Goal: Transaction & Acquisition: Purchase product/service

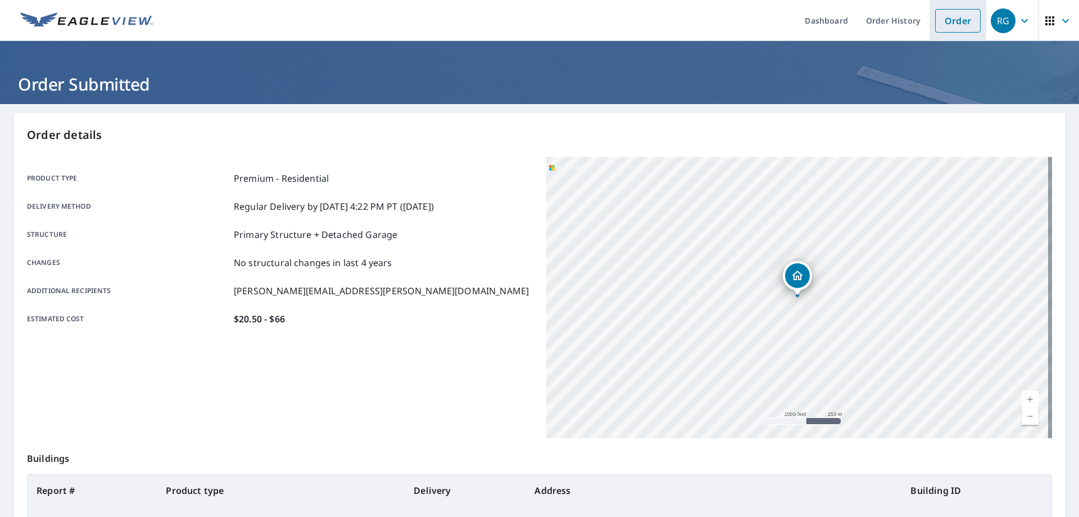
click at [961, 22] on link "Order" at bounding box center [959, 21] width 46 height 24
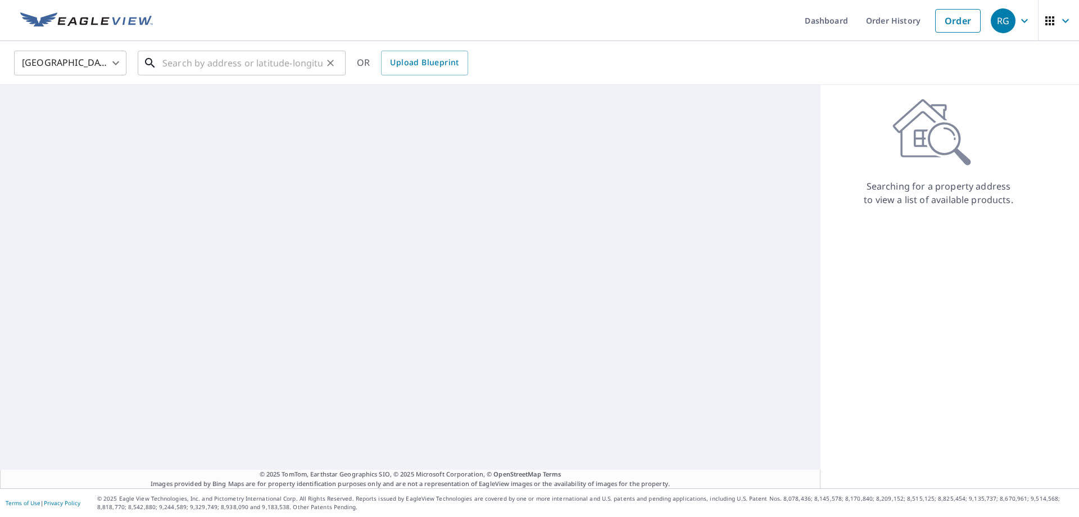
click at [254, 66] on input "text" at bounding box center [242, 62] width 160 height 31
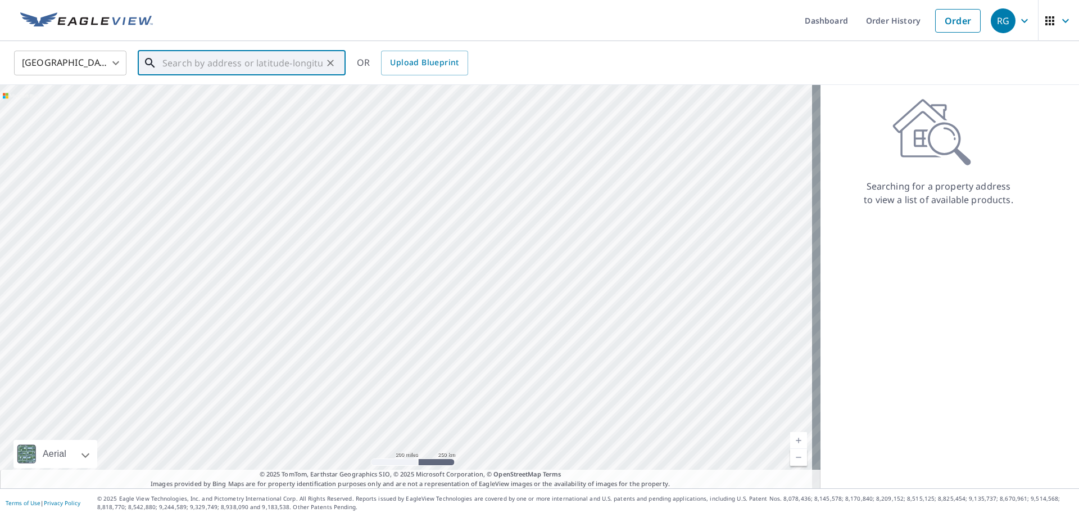
paste input "[STREET_ADDRESS]"
click at [279, 99] on span "[STREET_ADDRESS]" at bounding box center [248, 95] width 177 height 13
type input "[STREET_ADDRESS]"
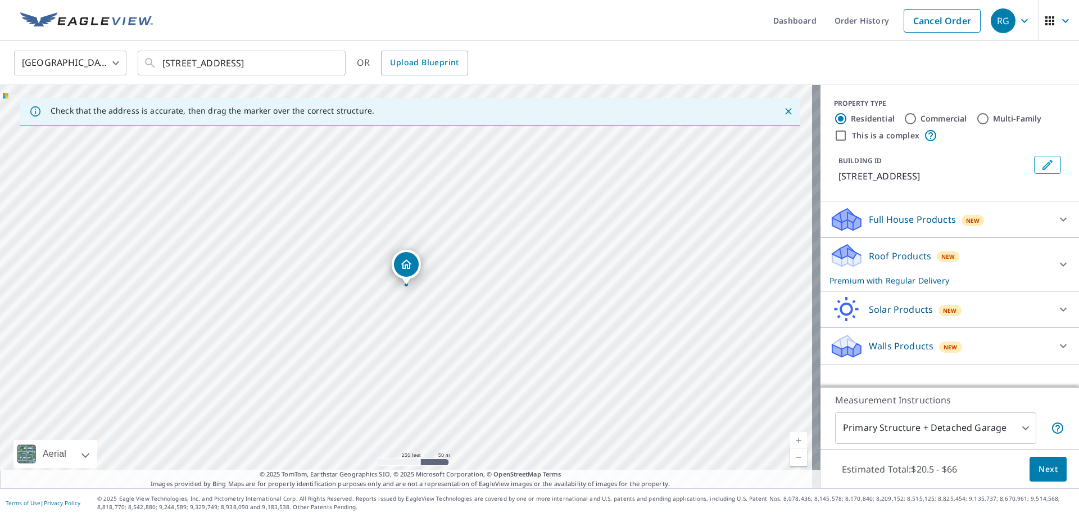
click at [1041, 466] on span "Next" at bounding box center [1048, 469] width 19 height 14
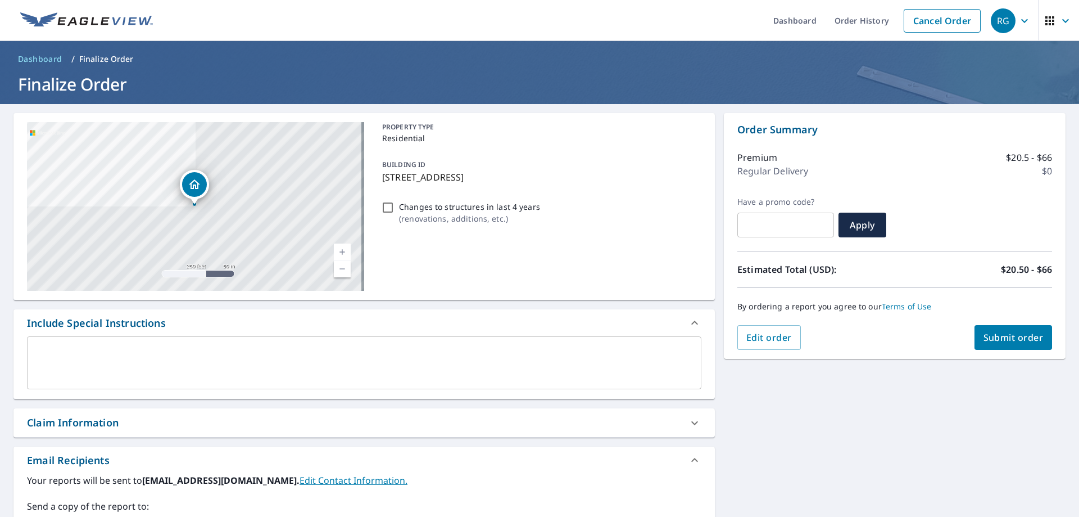
click at [1005, 337] on span "Submit order" at bounding box center [1014, 337] width 60 height 12
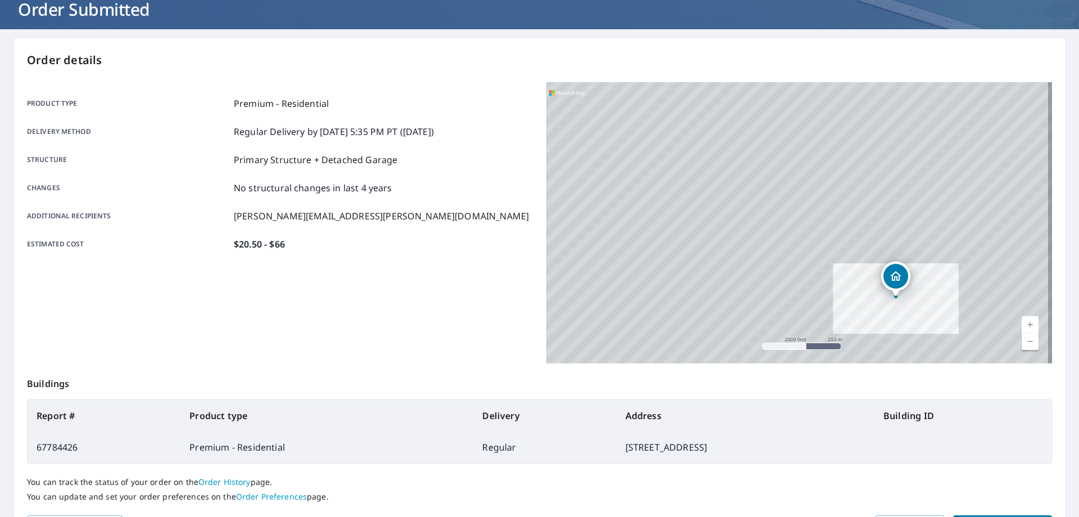
scroll to position [145, 0]
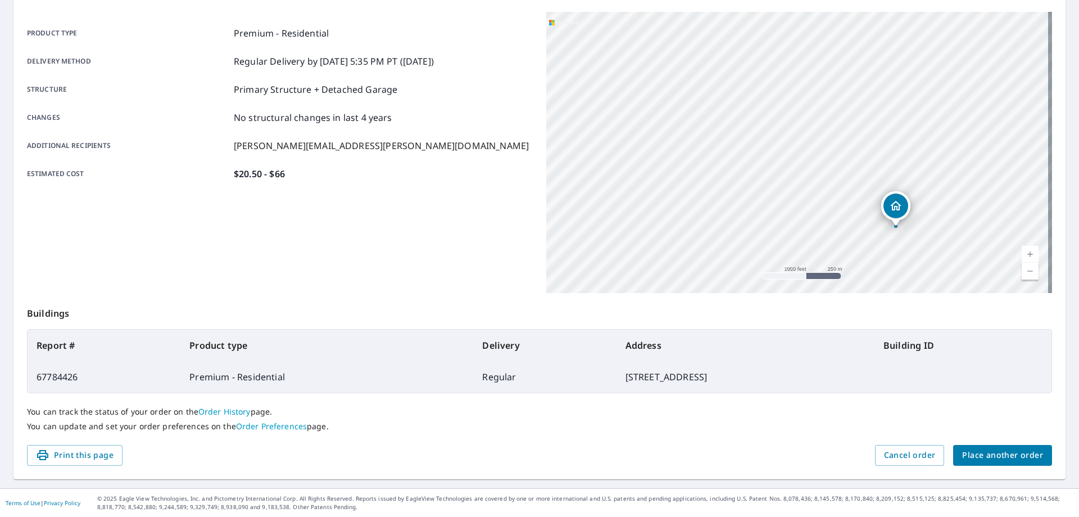
click at [969, 458] on span "Place another order" at bounding box center [1002, 455] width 81 height 14
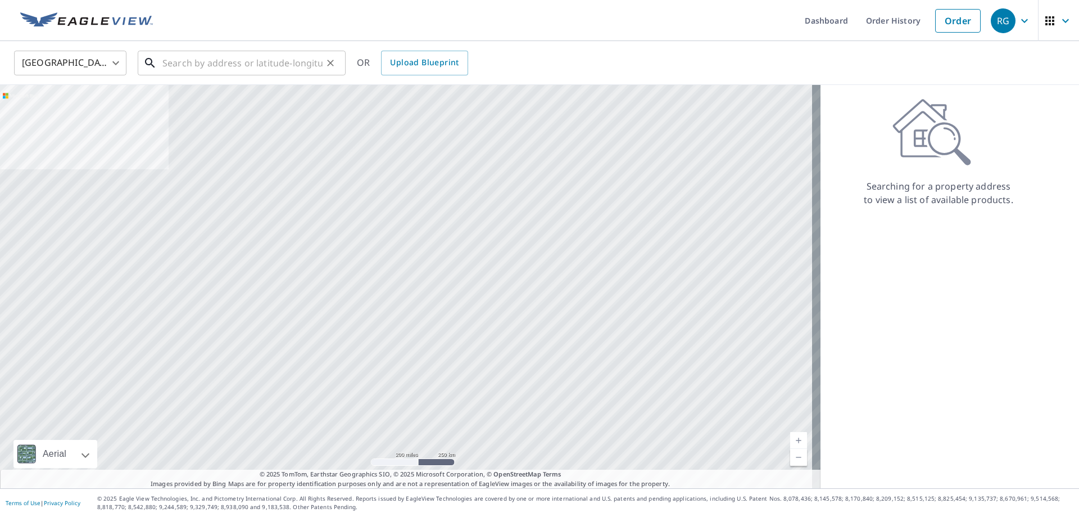
click at [268, 57] on input "text" at bounding box center [242, 62] width 160 height 31
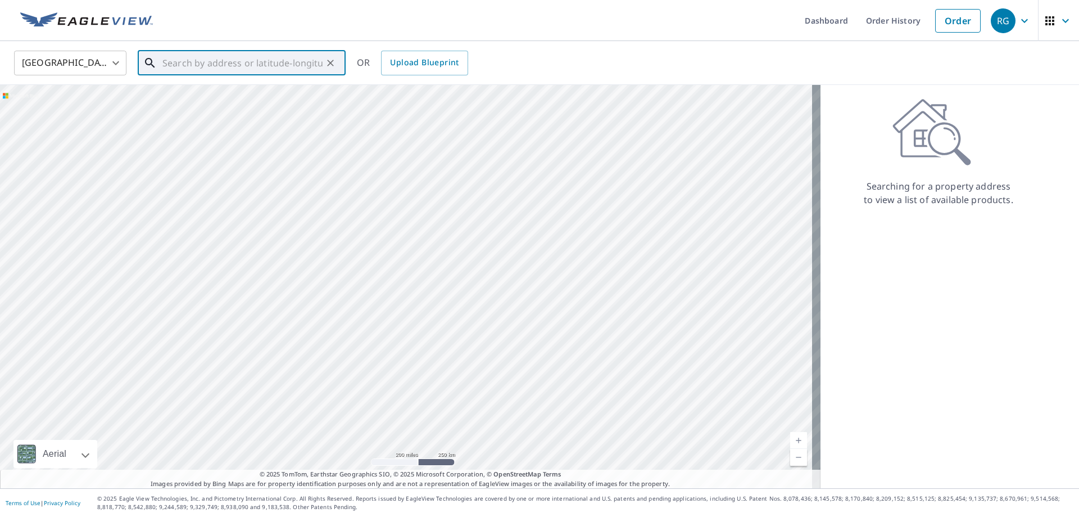
paste input "[STREET_ADDRESS][PERSON_NAME]"
click at [270, 100] on span "[STREET_ADDRESS]" at bounding box center [248, 95] width 177 height 13
type input "[STREET_ADDRESS][PERSON_NAME]"
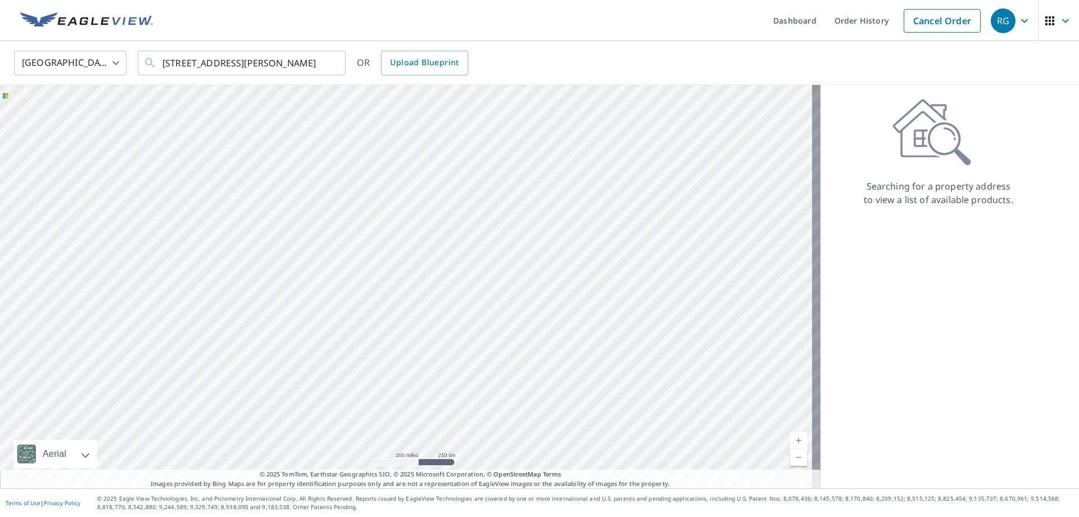
scroll to position [0, 0]
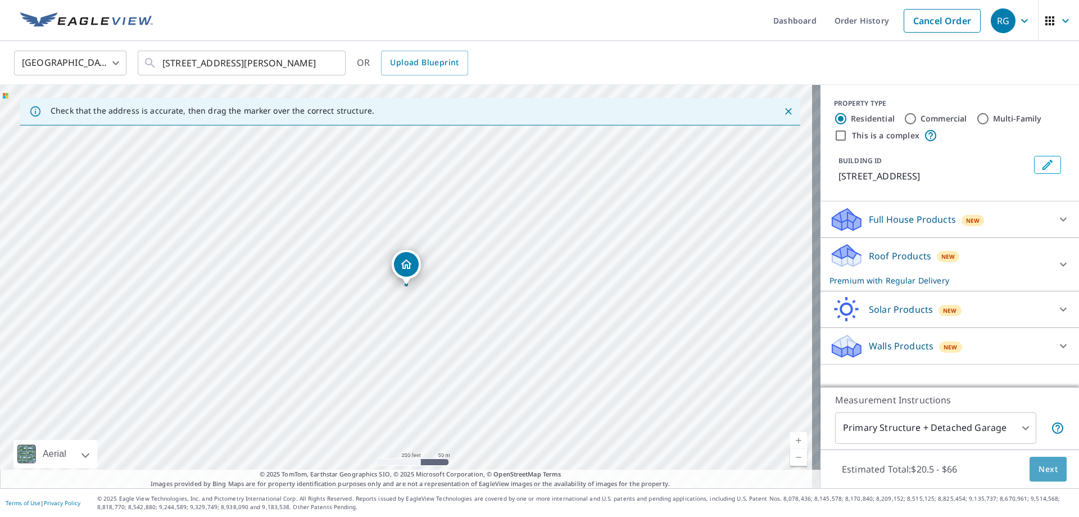
click at [1039, 475] on span "Next" at bounding box center [1048, 469] width 19 height 14
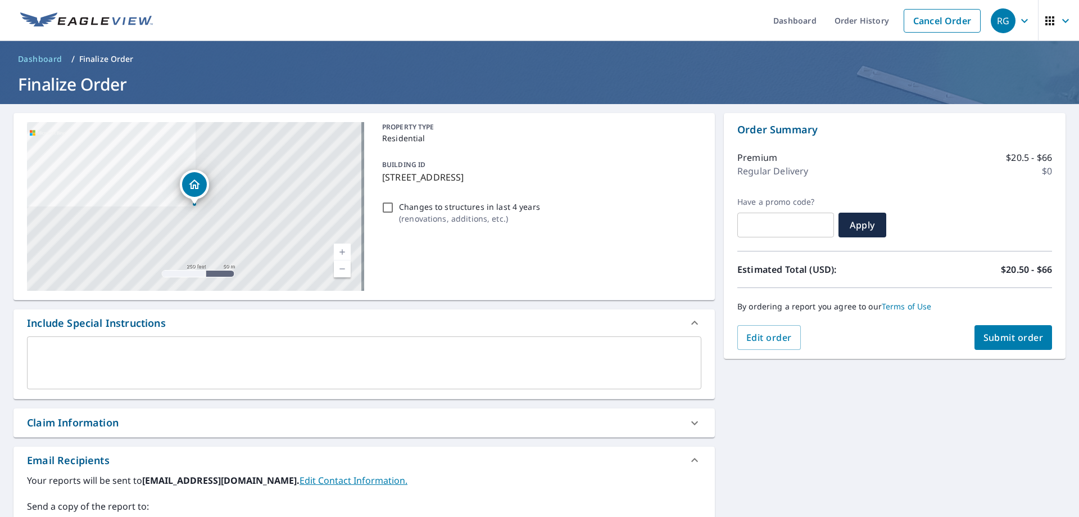
click at [984, 338] on span "Submit order" at bounding box center [1014, 337] width 60 height 12
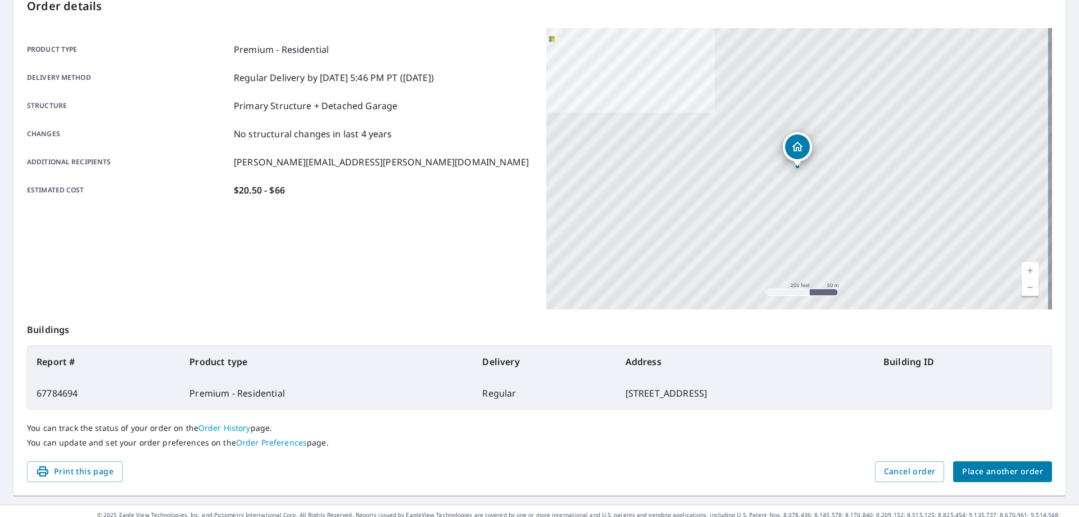
scroll to position [145, 0]
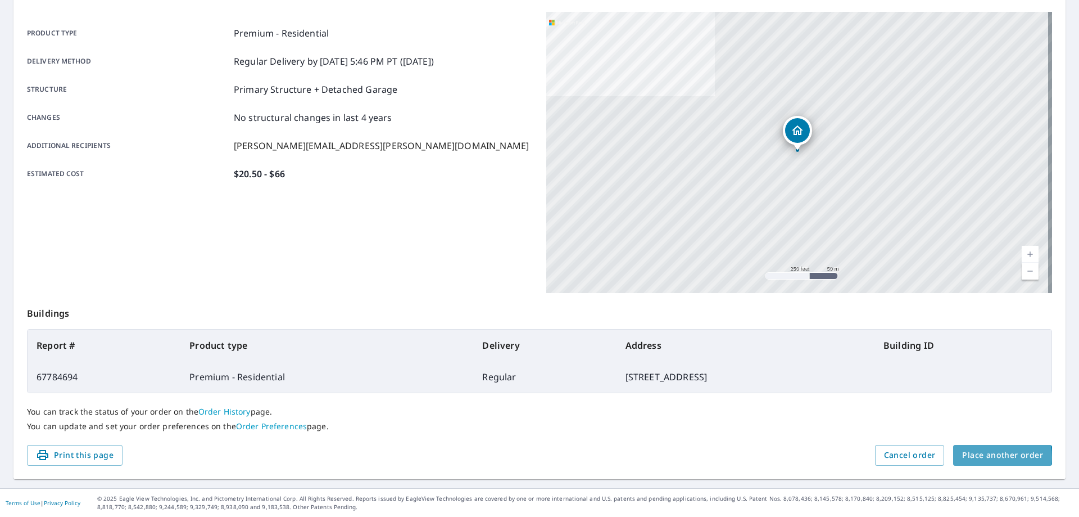
click at [984, 457] on span "Place another order" at bounding box center [1002, 455] width 81 height 14
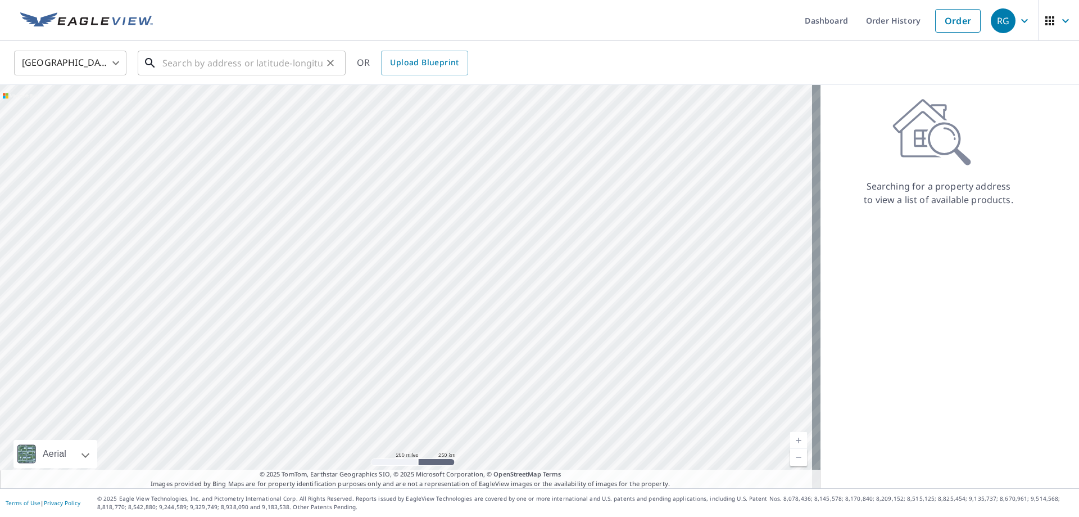
click at [268, 57] on input "text" at bounding box center [242, 62] width 160 height 31
paste input "[STREET_ADDRESS][PERSON_NAME]"
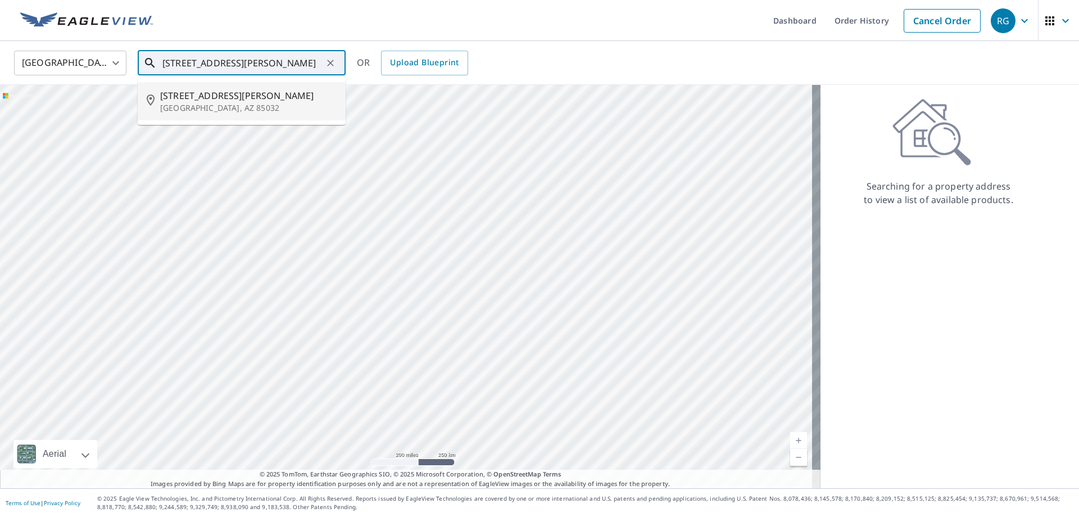
click at [249, 101] on span "[STREET_ADDRESS][PERSON_NAME]" at bounding box center [248, 95] width 177 height 13
type input "[STREET_ADDRESS][PERSON_NAME]"
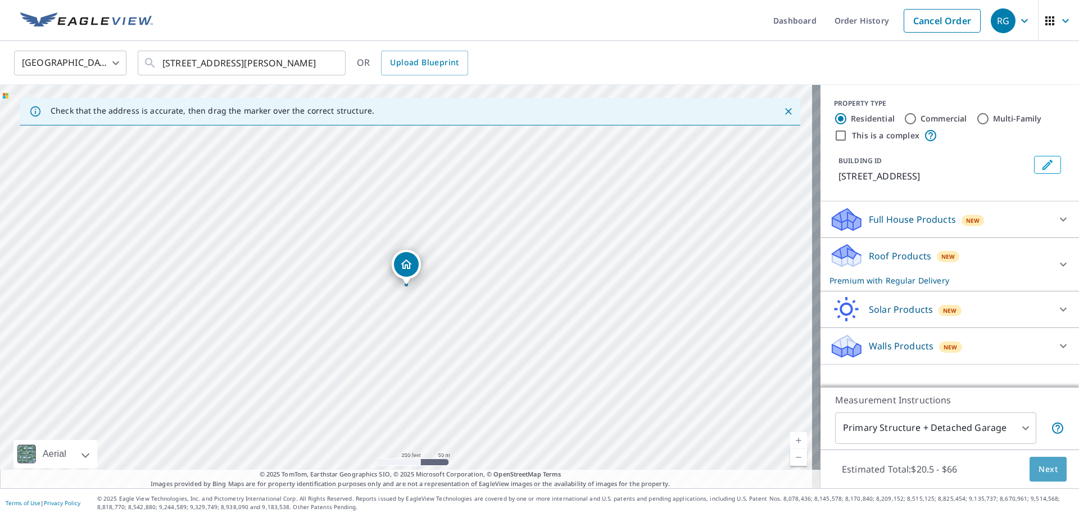
click at [1046, 471] on span "Next" at bounding box center [1048, 469] width 19 height 14
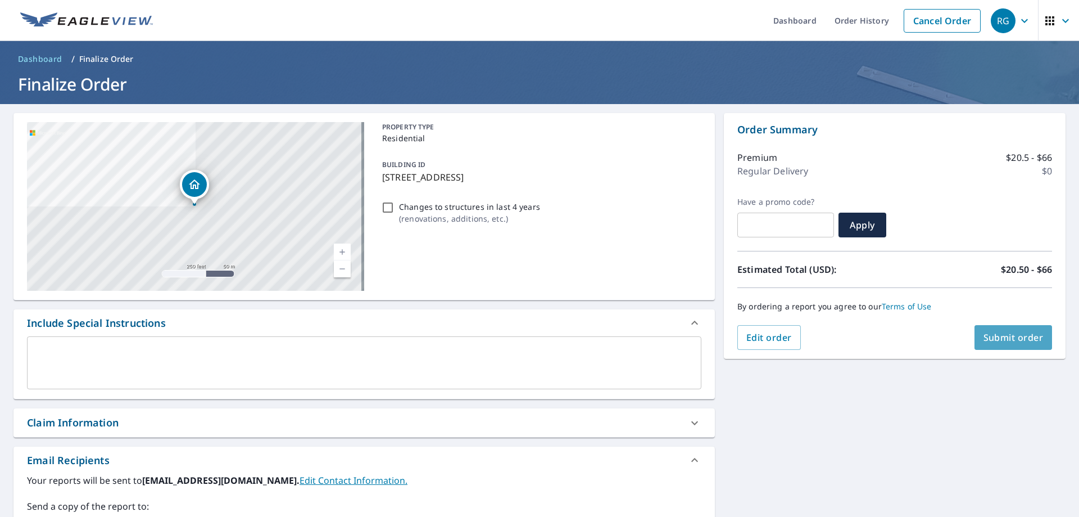
click at [1015, 343] on span "Submit order" at bounding box center [1014, 337] width 60 height 12
